Goal: Information Seeking & Learning: Find specific page/section

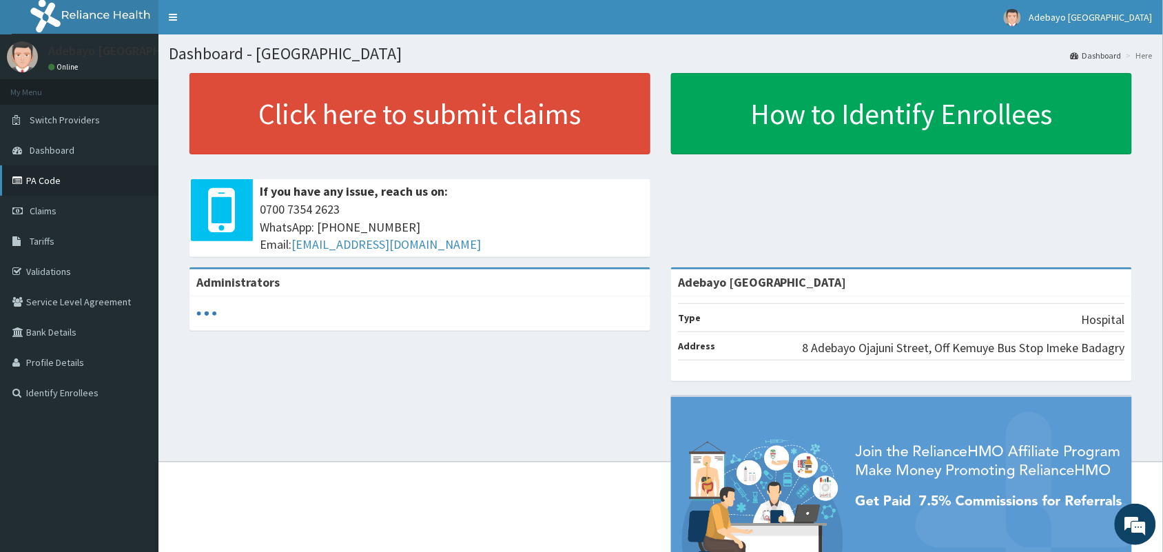
click at [41, 176] on link "PA Code" at bounding box center [79, 180] width 158 height 30
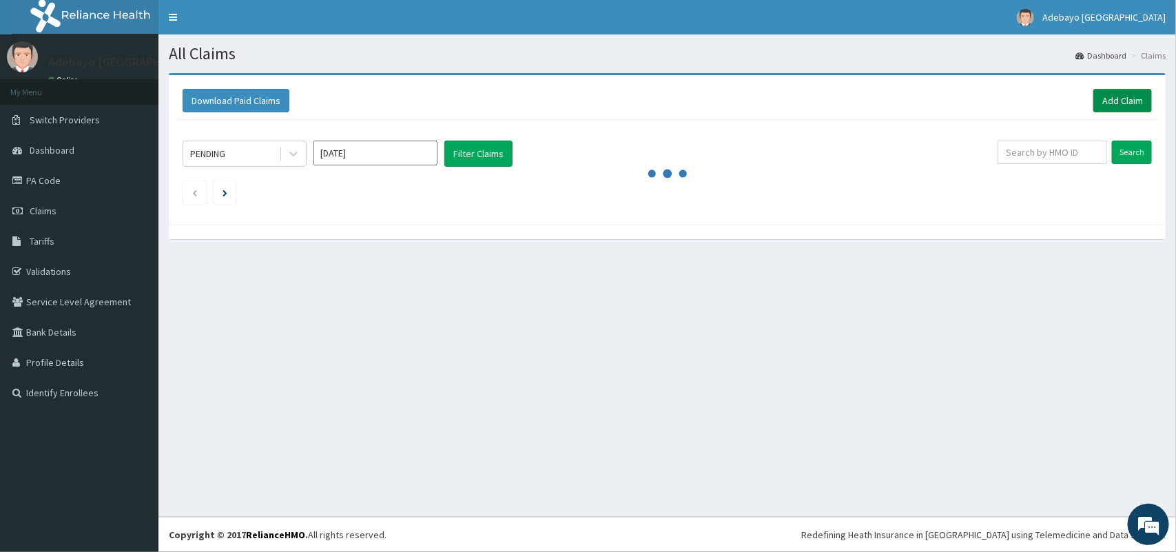
click at [1109, 100] on link "Add Claim" at bounding box center [1122, 100] width 59 height 23
click at [67, 249] on link "Tariffs" at bounding box center [79, 241] width 158 height 30
click at [67, 246] on link "Tariffs" at bounding box center [79, 241] width 158 height 30
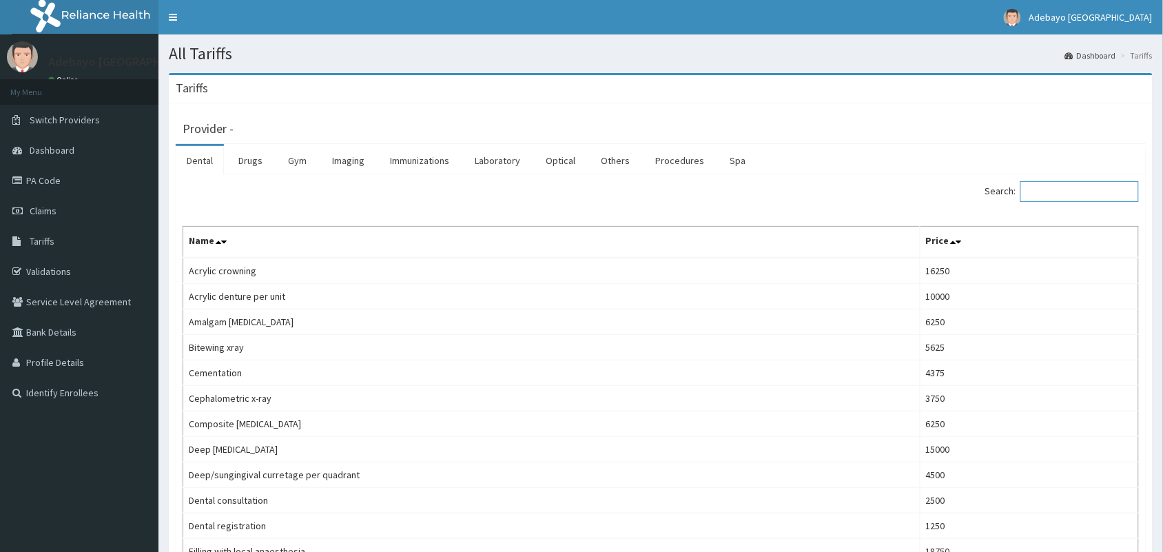
click at [1061, 193] on input "Search:" at bounding box center [1079, 191] width 118 height 21
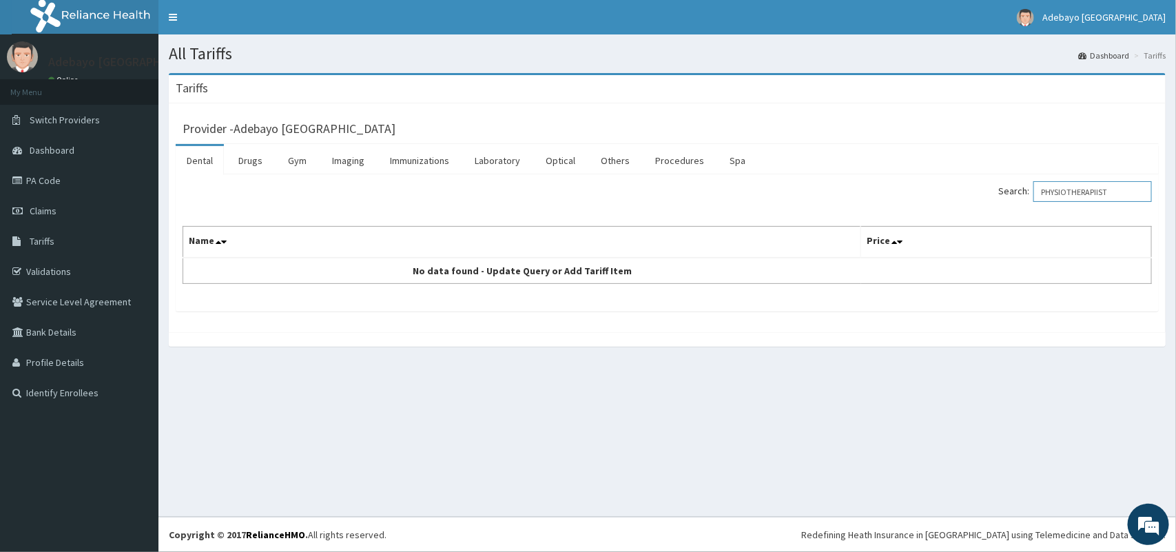
click at [1110, 194] on input "PHYSIOTHERAPIIST" at bounding box center [1092, 191] width 118 height 21
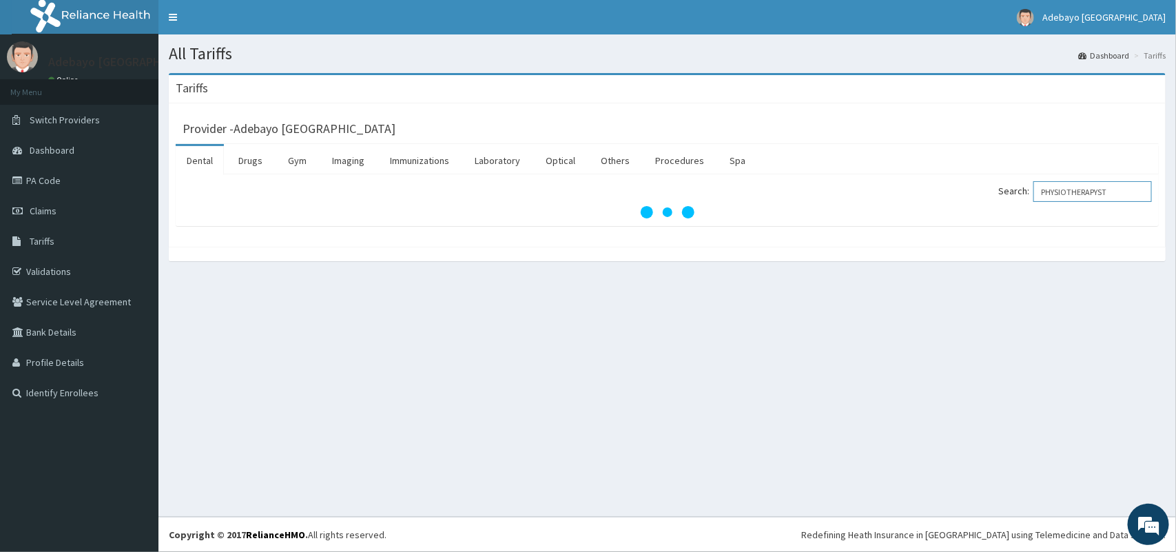
click at [1123, 193] on input "PHYSIOTHERAPYST" at bounding box center [1092, 191] width 118 height 21
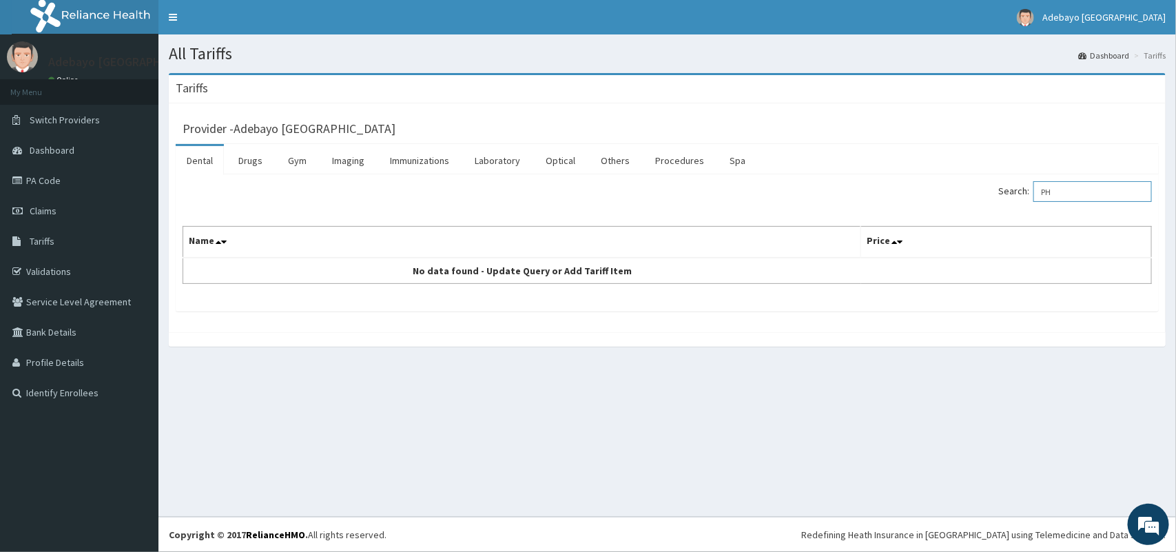
type input "P"
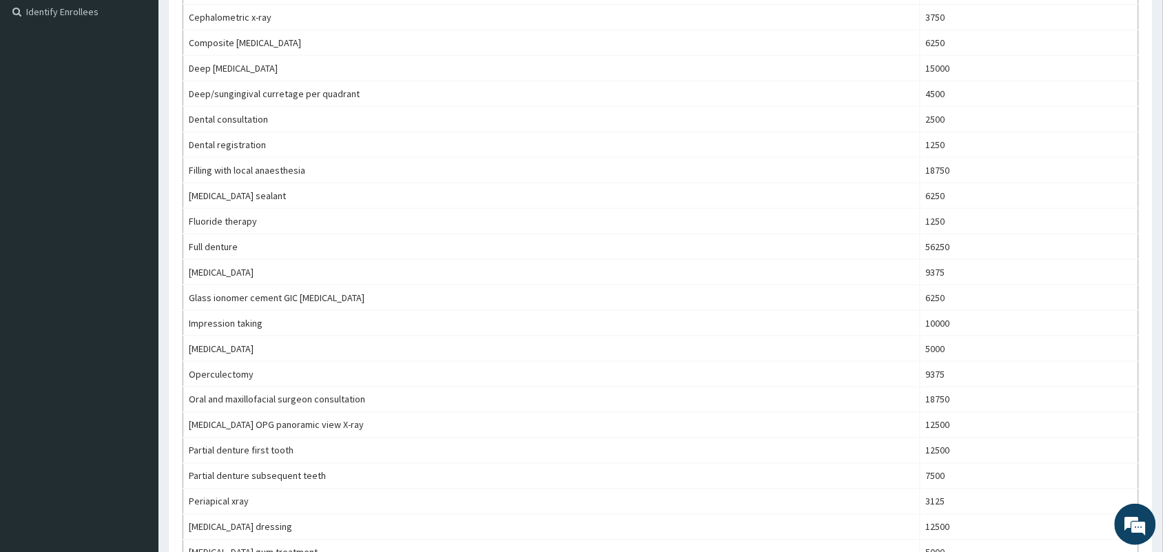
scroll to position [863, 0]
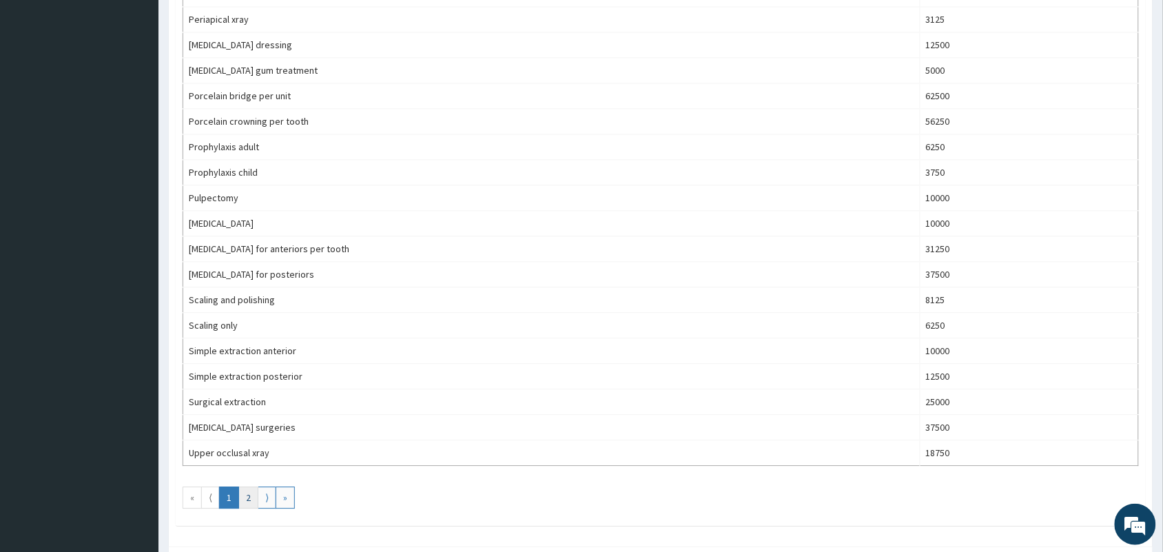
click at [245, 501] on link "2" at bounding box center [248, 497] width 20 height 22
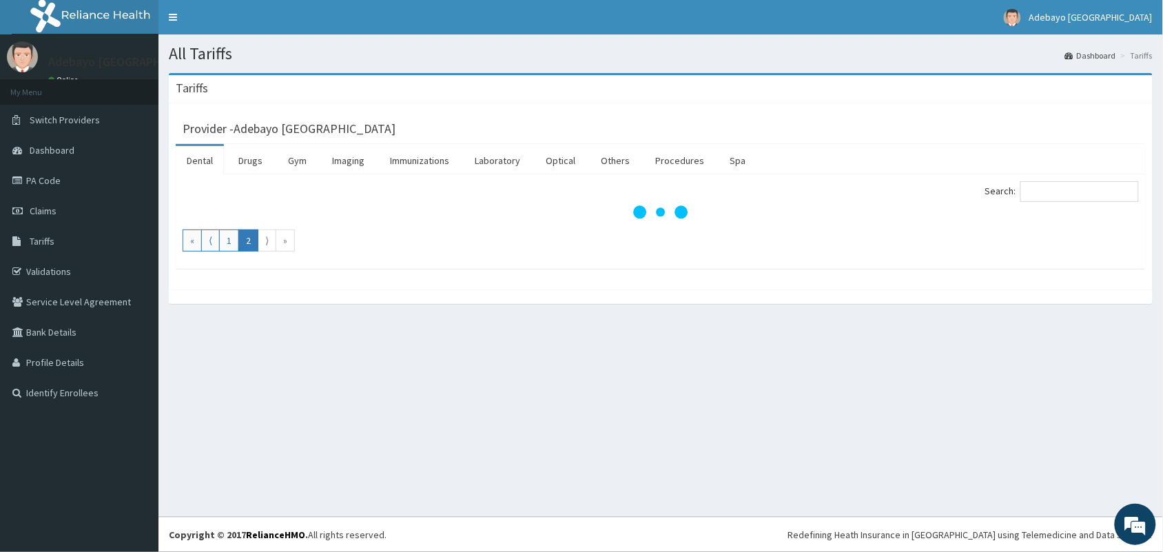
scroll to position [0, 0]
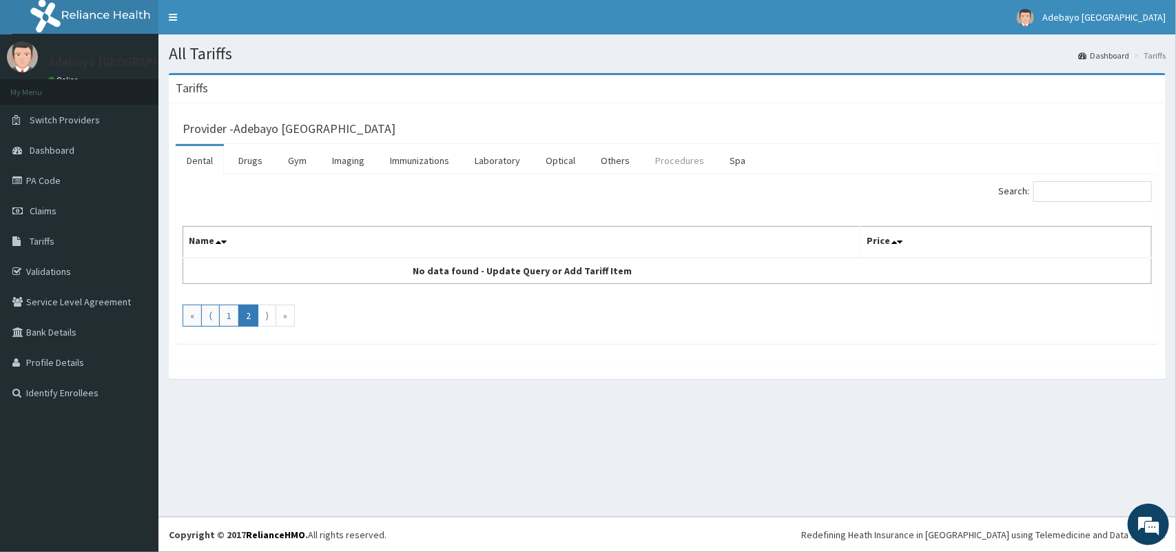
click at [673, 155] on link "Procedures" at bounding box center [679, 160] width 71 height 29
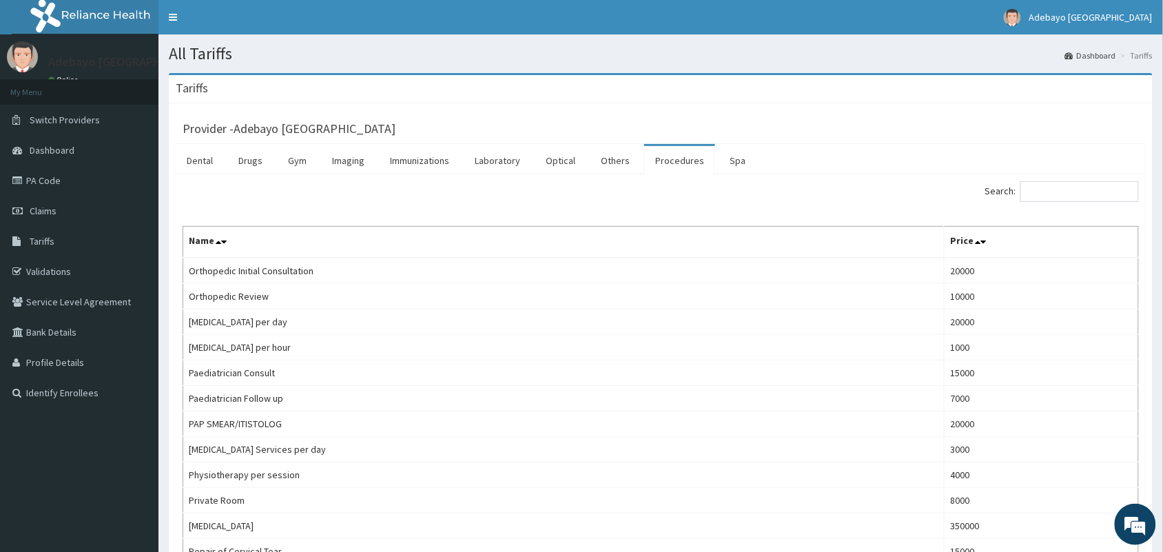
scroll to position [482, 0]
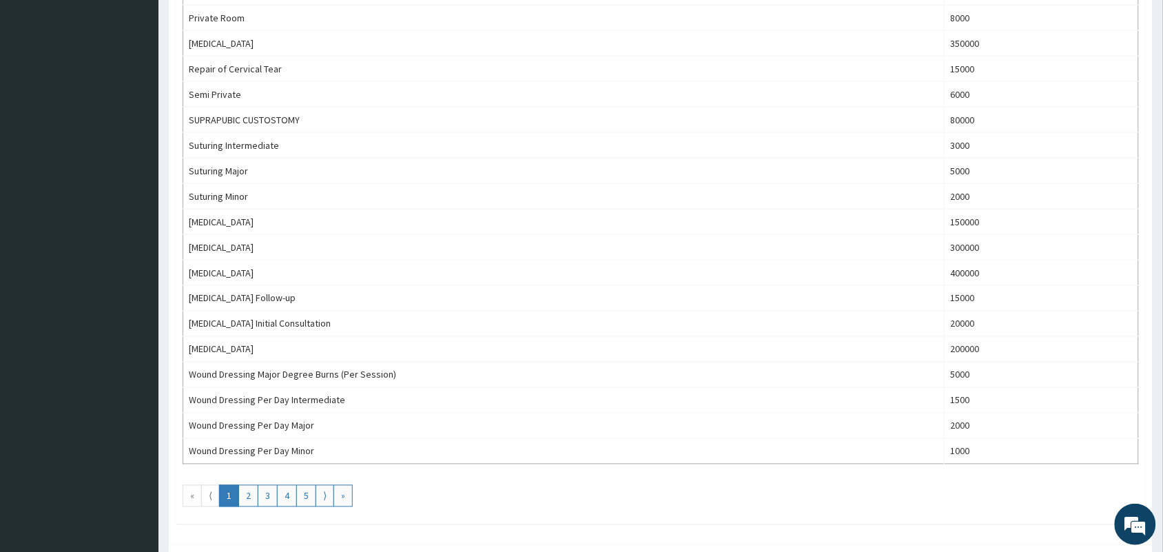
drag, startPoint x: 1158, startPoint y: 205, endPoint x: 1175, endPoint y: 138, distance: 69.5
click at [1163, 138] on html "R EL Toggle navigation Adebayo Living Tower Hospital Adebayo Living Tower Hospi…" at bounding box center [581, 68] width 1163 height 1101
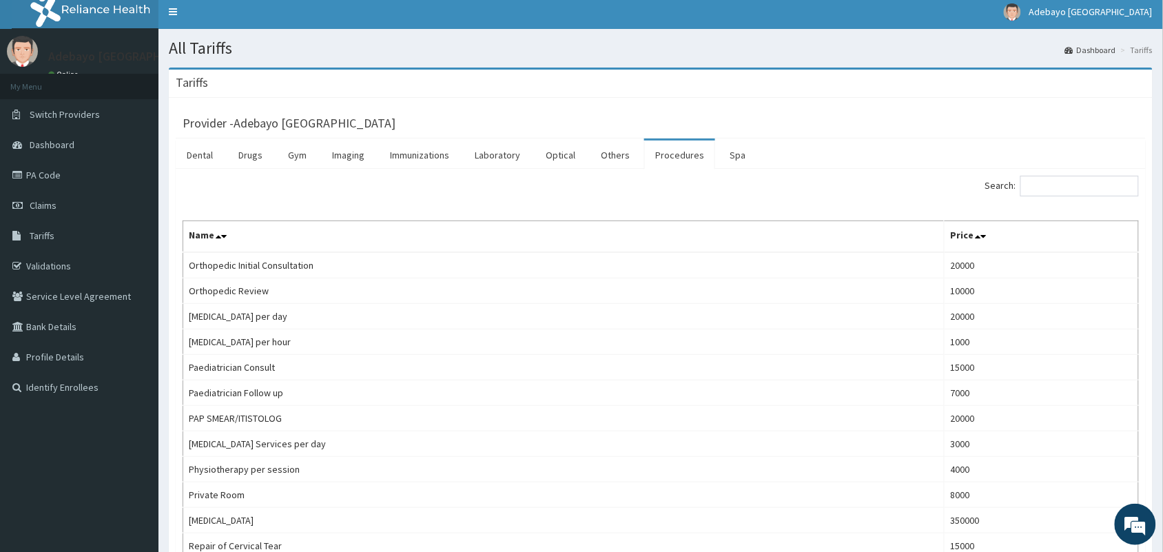
scroll to position [0, 0]
